Goal: Entertainment & Leisure: Consume media (video, audio)

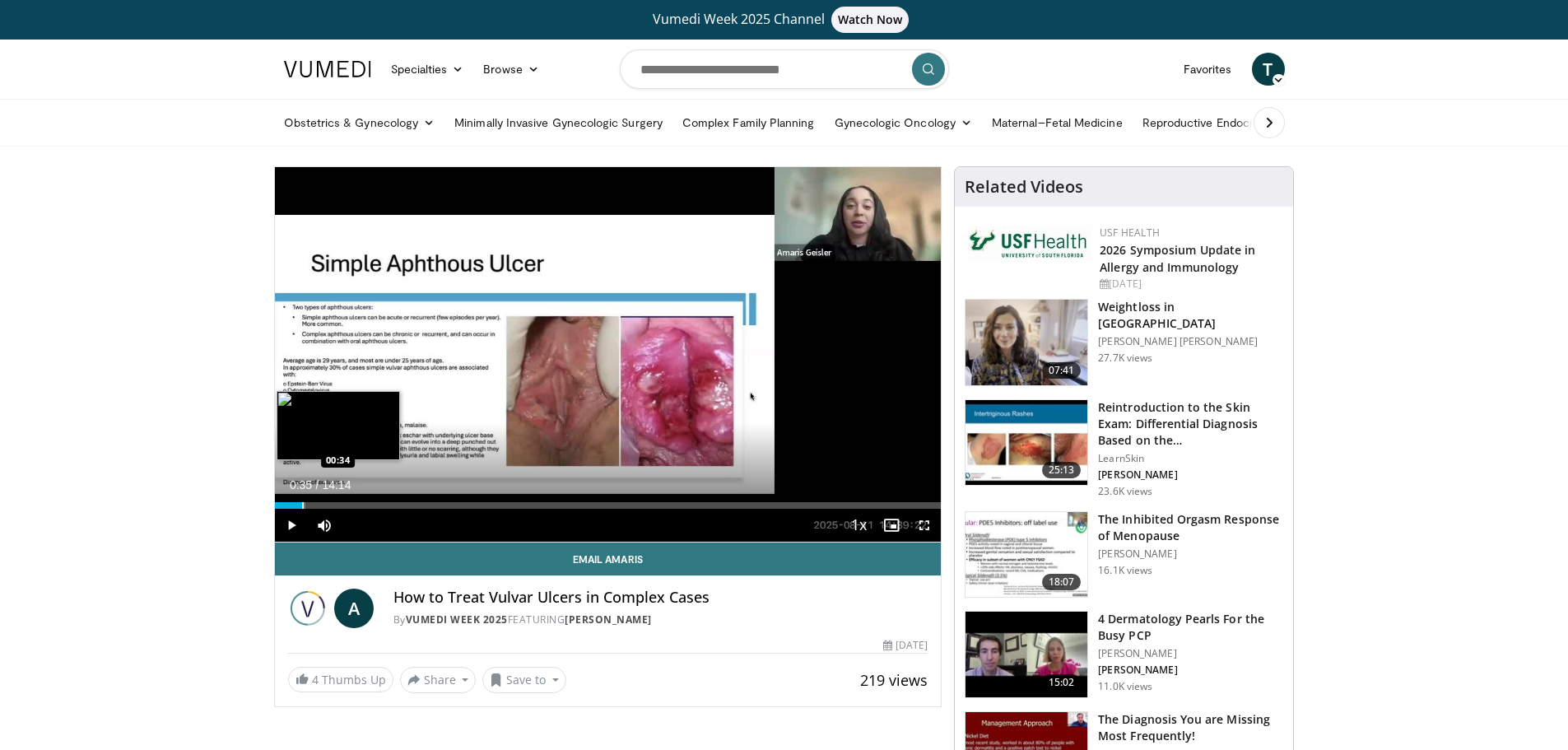
click at [302, 505] on div "Progress Bar" at bounding box center [303, 505] width 2 height 7
click at [925, 522] on span "Video Player" at bounding box center [924, 525] width 33 height 33
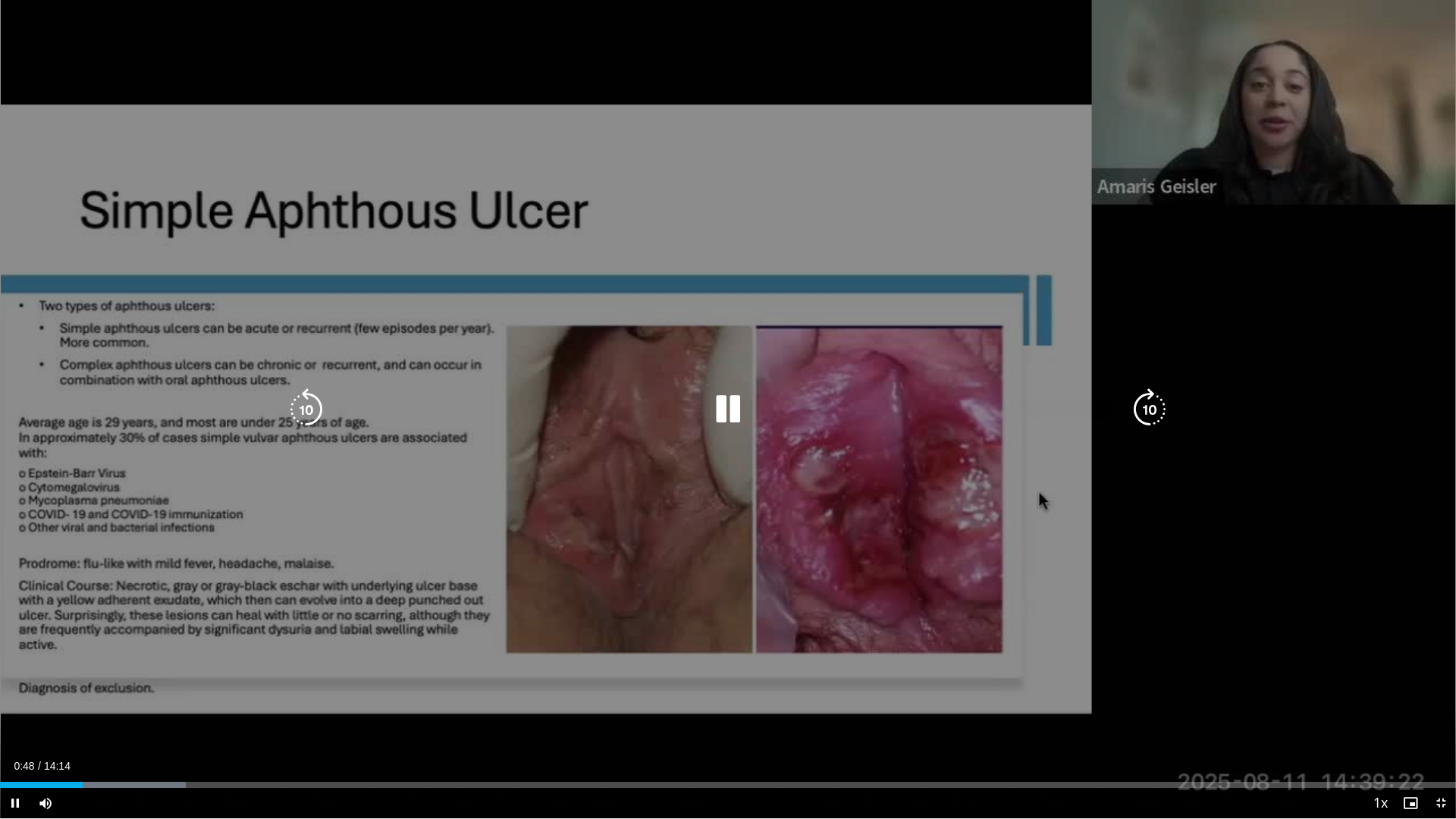
click at [1151, 406] on icon "Video Player" at bounding box center [1149, 409] width 42 height 42
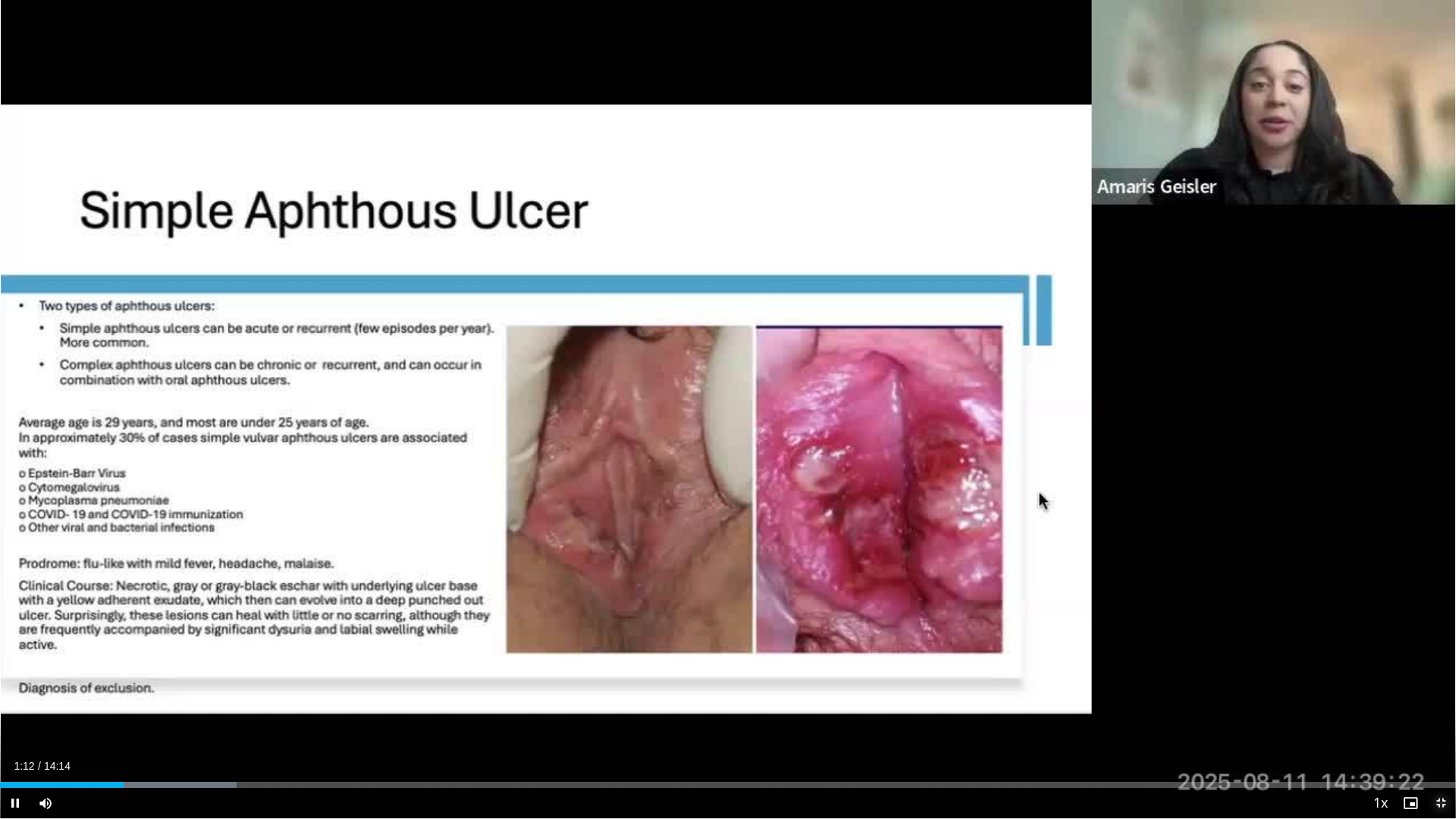
click at [1440, 690] on span "Video Player" at bounding box center [1441, 803] width 30 height 30
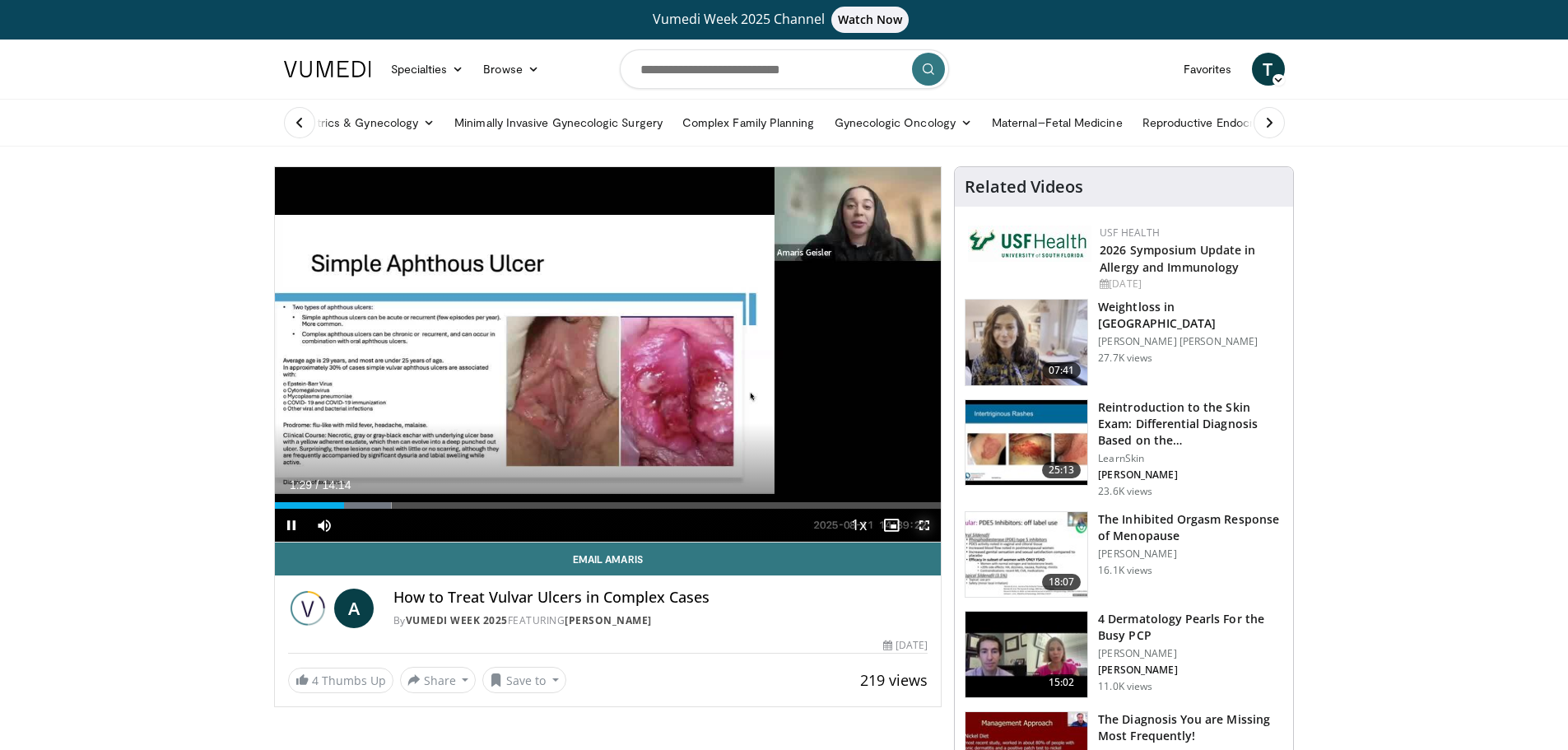
click at [924, 518] on span "Video Player" at bounding box center [924, 525] width 33 height 33
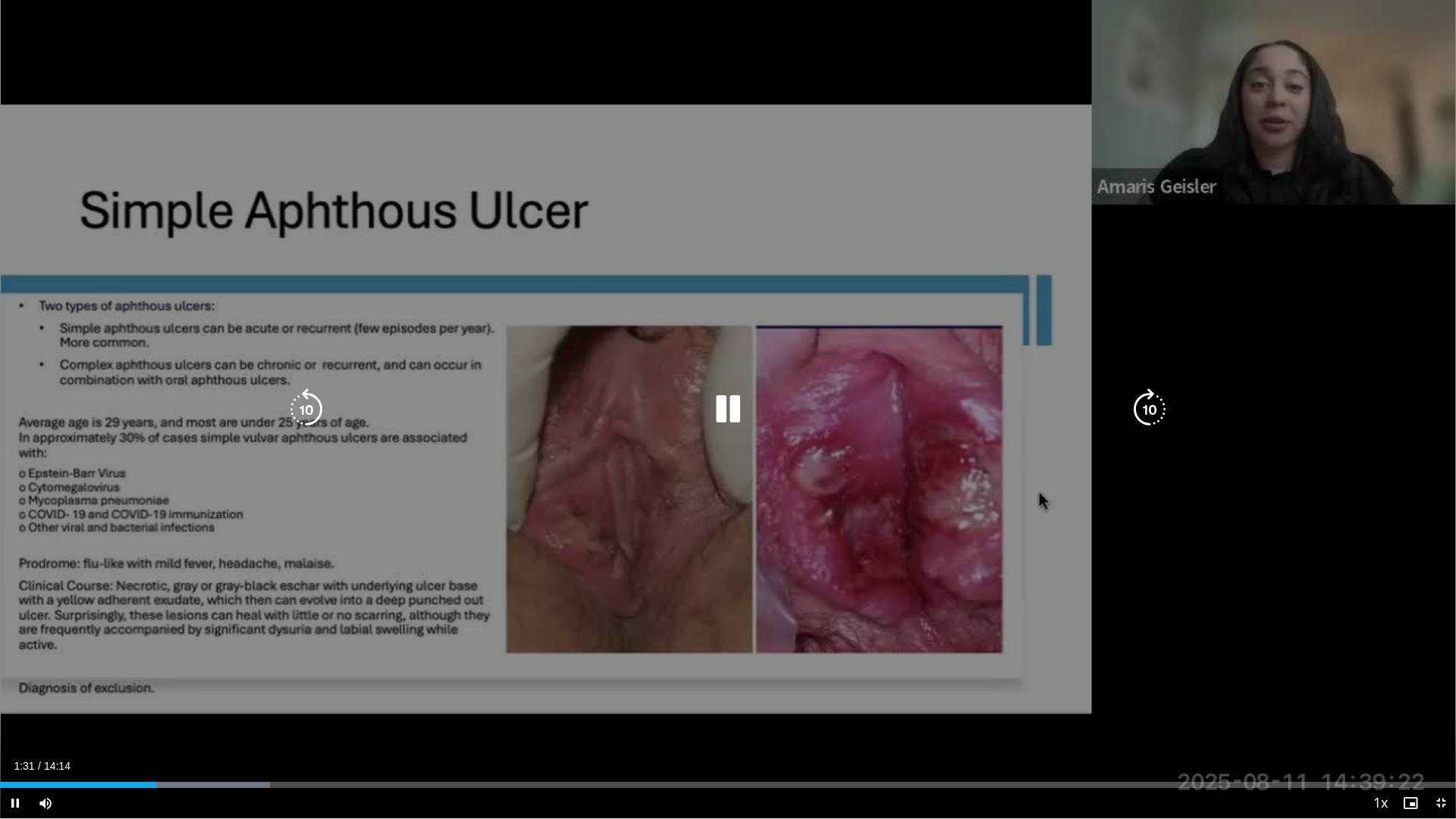
click at [1140, 403] on icon "Video Player" at bounding box center [1149, 409] width 42 height 42
click at [1152, 407] on icon "Video Player" at bounding box center [1149, 409] width 42 height 42
click at [303, 400] on icon "Video Player" at bounding box center [306, 409] width 42 height 42
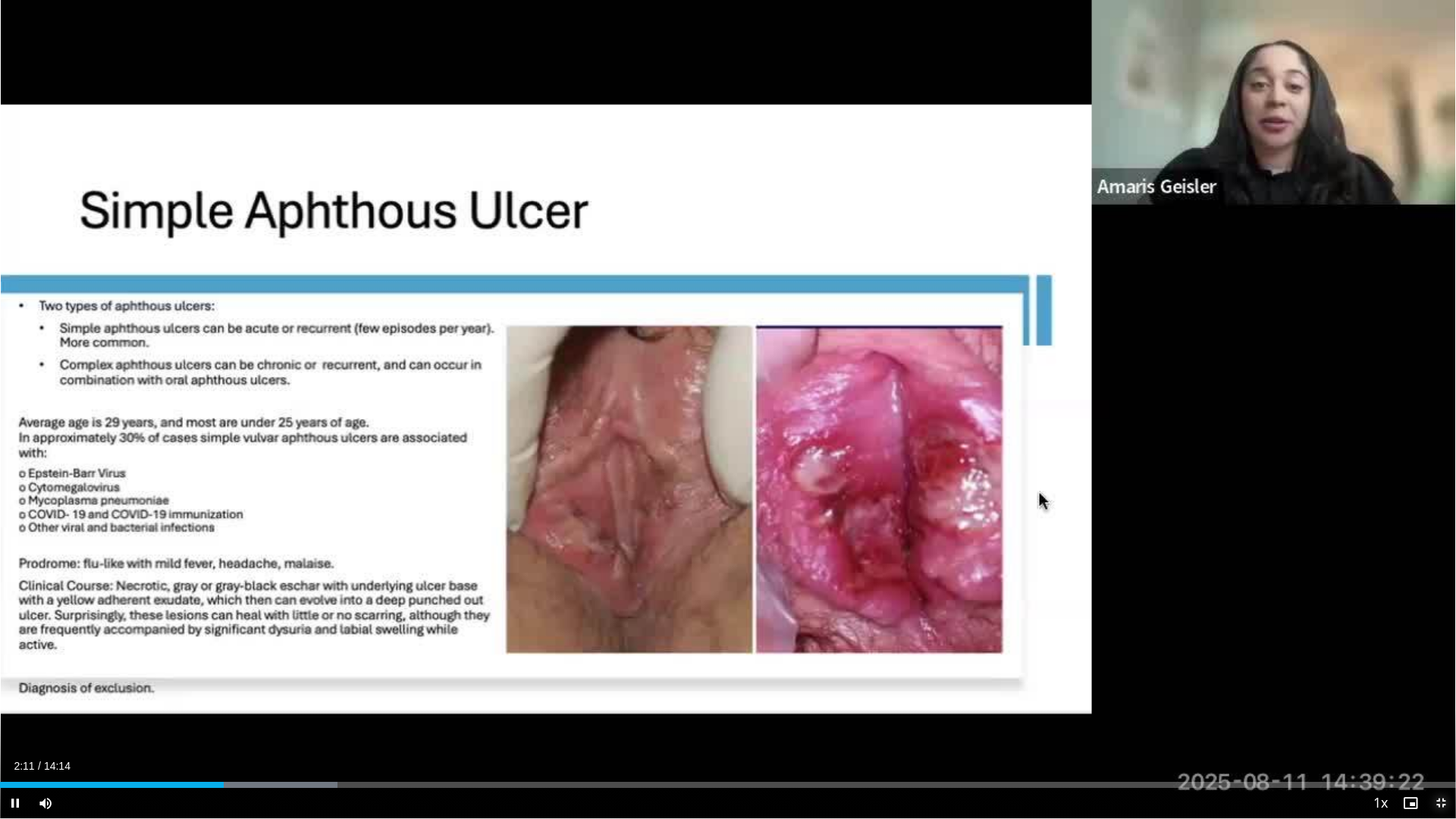
click at [1437, 690] on span "Video Player" at bounding box center [1441, 803] width 30 height 30
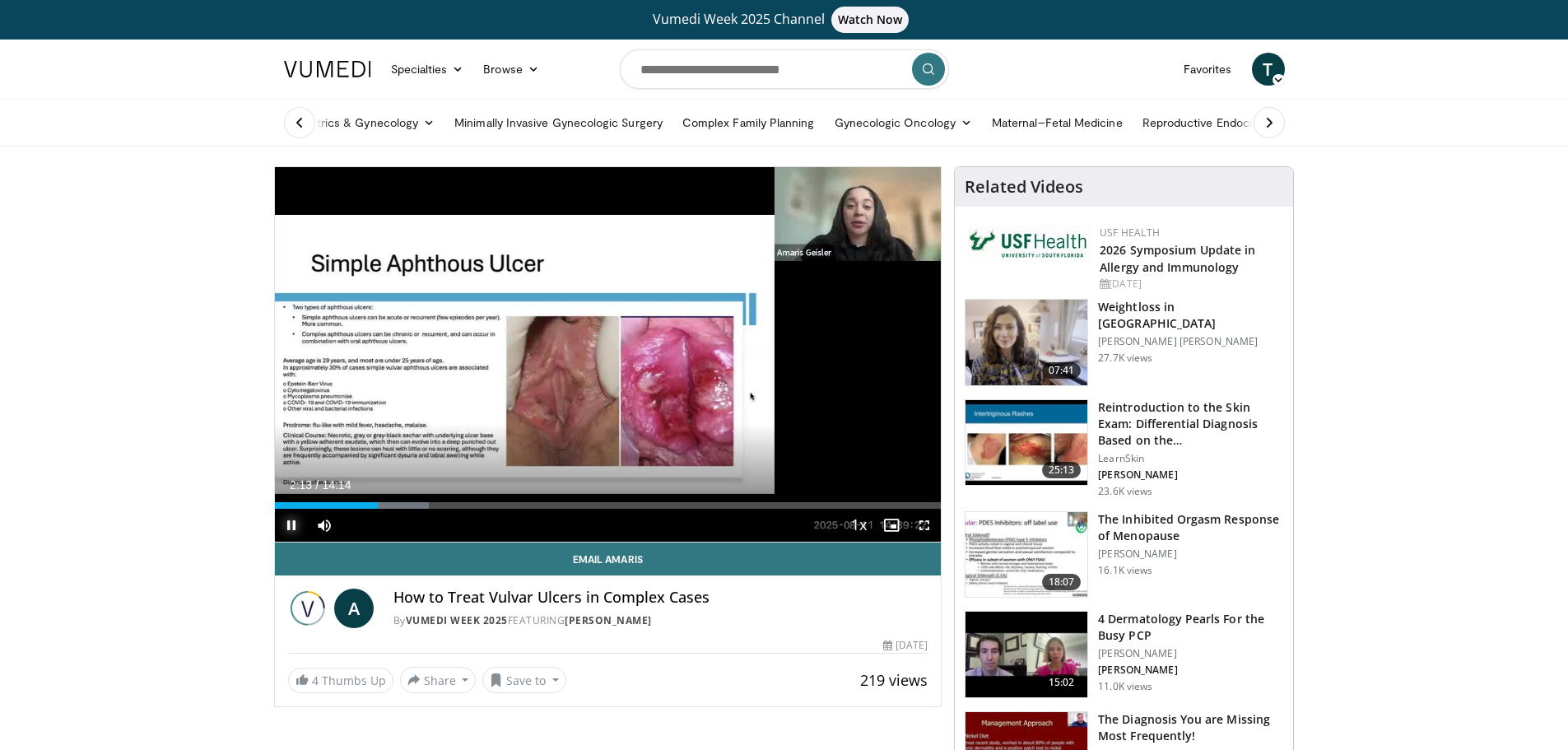
drag, startPoint x: 296, startPoint y: 522, endPoint x: 273, endPoint y: 499, distance: 32.5
click at [296, 522] on span "Video Player" at bounding box center [291, 525] width 33 height 33
click at [288, 516] on span "Video Player" at bounding box center [291, 526] width 33 height 33
click at [297, 521] on span "Video Player" at bounding box center [291, 526] width 33 height 33
